Goal: Check status: Check status

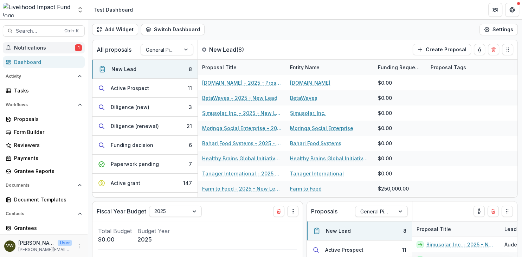
click at [47, 44] on button "Notifications 1" at bounding box center [44, 47] width 82 height 11
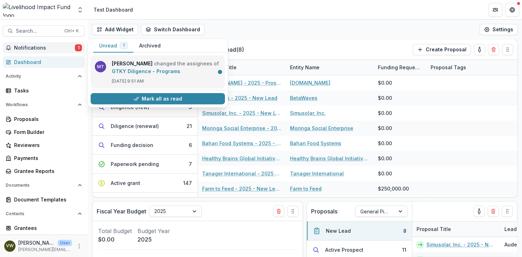
click at [149, 71] on link "GTKY Diligence - Programs" at bounding box center [146, 71] width 69 height 6
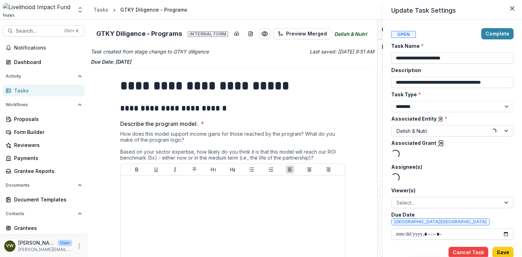
click at [248, 98] on div "**********" at bounding box center [261, 128] width 522 height 257
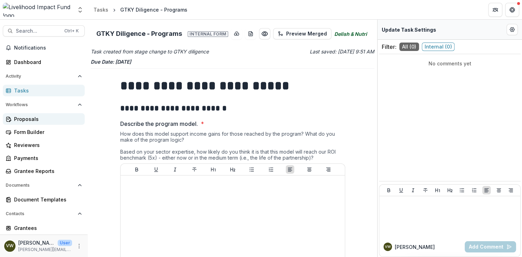
click at [54, 117] on div "Proposals" at bounding box center [46, 118] width 65 height 7
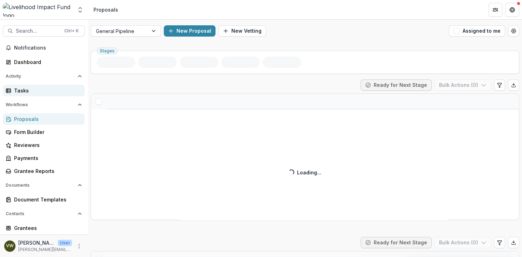
click at [155, 31] on div at bounding box center [154, 31] width 13 height 11
click at [154, 31] on div at bounding box center [154, 31] width 13 height 11
click at [38, 89] on div "Tasks" at bounding box center [46, 90] width 65 height 7
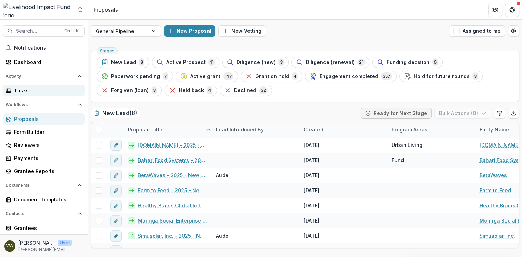
click at [50, 91] on div "Tasks" at bounding box center [46, 90] width 65 height 7
click at [457, 32] on span "button" at bounding box center [457, 31] width 6 height 6
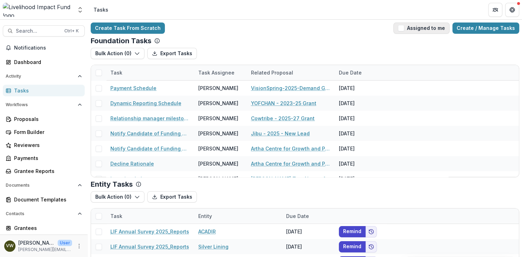
click at [404, 30] on span "button" at bounding box center [401, 28] width 6 height 6
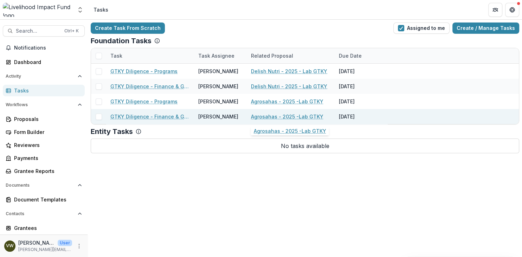
click at [269, 119] on link "Agrosahas - 2025 -Lab GTKY" at bounding box center [287, 116] width 72 height 7
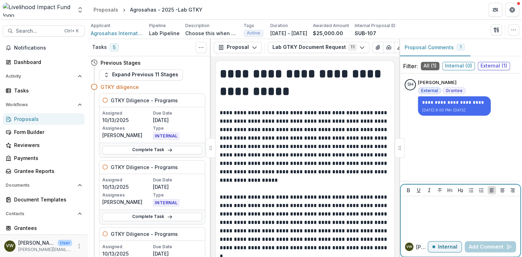
click at [441, 246] on p "Internal" at bounding box center [447, 247] width 19 height 6
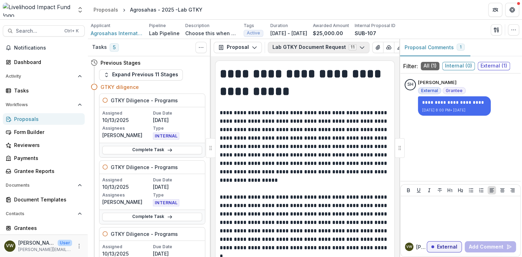
click at [359, 47] on icon "button" at bounding box center [362, 48] width 6 height 6
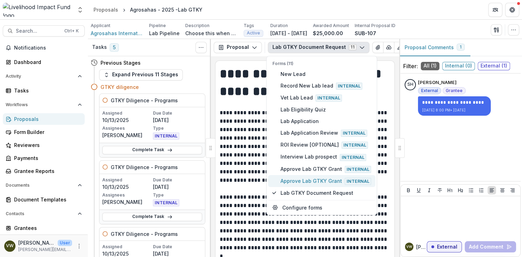
click at [353, 182] on span "Internal" at bounding box center [358, 181] width 26 height 7
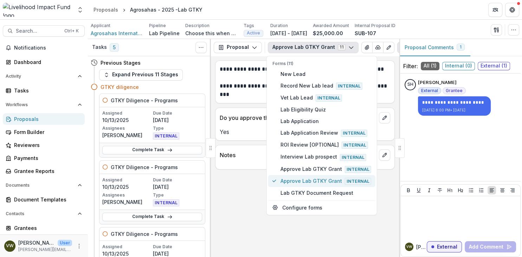
click at [356, 180] on span "Internal" at bounding box center [358, 181] width 26 height 7
click at [361, 179] on span "Internal" at bounding box center [358, 181] width 26 height 7
click at [351, 179] on span "Internal" at bounding box center [358, 181] width 26 height 7
click at [327, 181] on span "Approve Lab GTKY Grant Internal" at bounding box center [326, 181] width 91 height 8
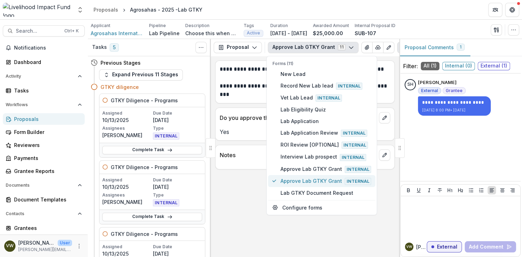
click at [348, 180] on span "Internal" at bounding box center [358, 181] width 26 height 7
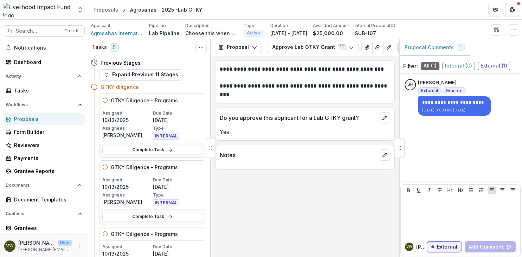
click at [115, 50] on span "5" at bounding box center [114, 47] width 9 height 8
click at [200, 46] on icon "Toggle View Cancelled Tasks" at bounding box center [201, 48] width 6 height 6
click at [114, 47] on span "5" at bounding box center [114, 47] width 9 height 8
click at [210, 89] on div at bounding box center [210, 148] width 1 height 218
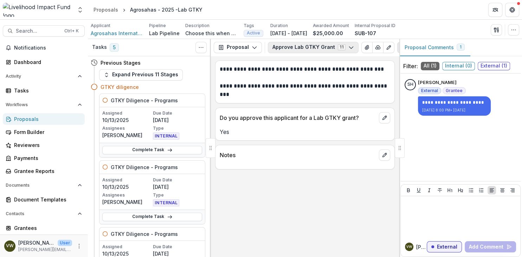
click at [336, 49] on button "Approve Lab GTKY Grant 11" at bounding box center [313, 47] width 91 height 11
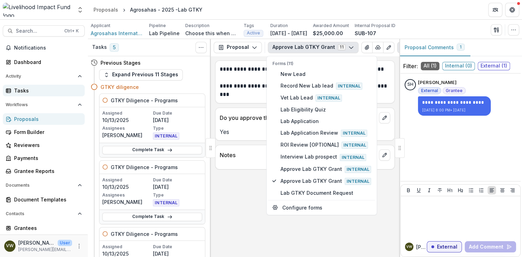
click at [37, 92] on div "Tasks" at bounding box center [46, 90] width 65 height 7
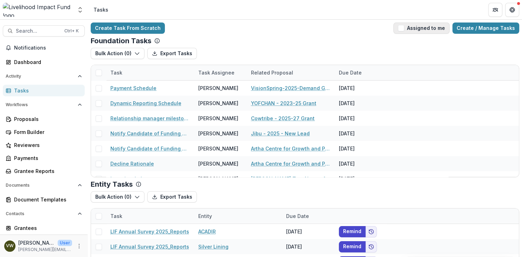
click at [404, 28] on span "button" at bounding box center [401, 28] width 6 height 6
